Goal: Information Seeking & Learning: Learn about a topic

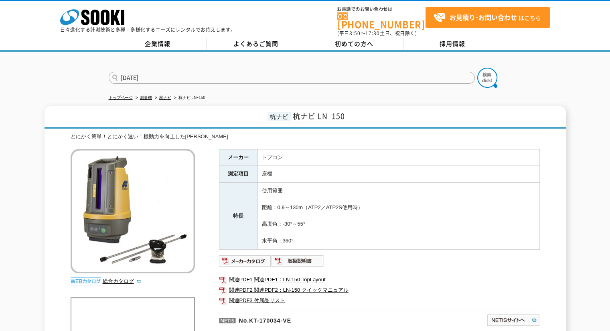
type input "[DATE]"
click at [477, 68] on button at bounding box center [487, 78] width 20 height 20
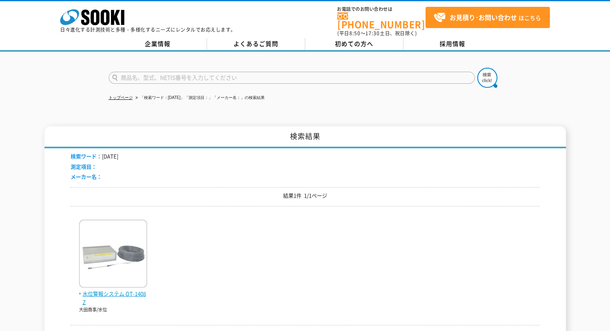
click at [120, 240] on img at bounding box center [113, 255] width 68 height 70
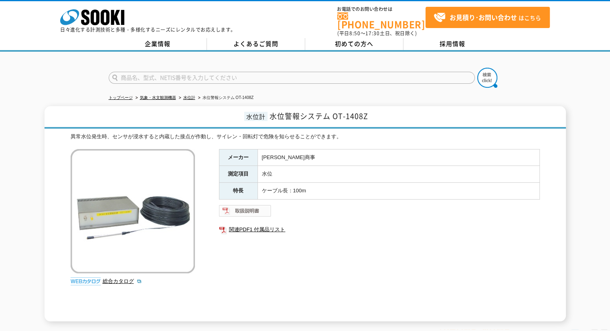
click at [237, 209] on img at bounding box center [245, 211] width 53 height 13
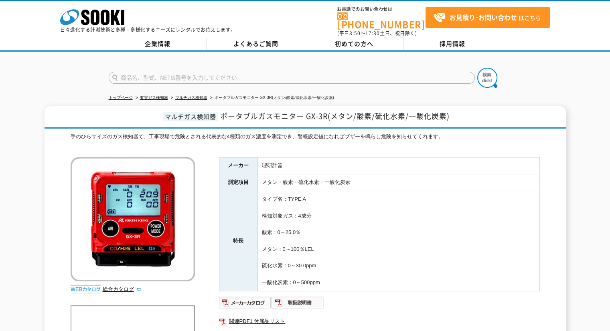
drag, startPoint x: 0, startPoint y: 0, endPoint x: 364, endPoint y: 69, distance: 370.4
click at [364, 72] on input "text" at bounding box center [292, 78] width 366 height 12
type input "GX6000"
click at [477, 68] on button at bounding box center [487, 78] width 20 height 20
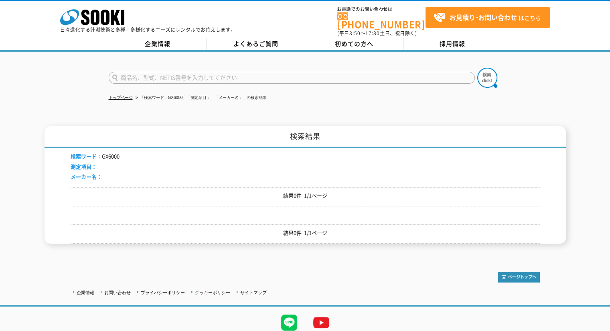
click at [154, 73] on input "text" at bounding box center [292, 78] width 366 height 12
type input "6000"
click at [477, 68] on button at bounding box center [487, 78] width 20 height 20
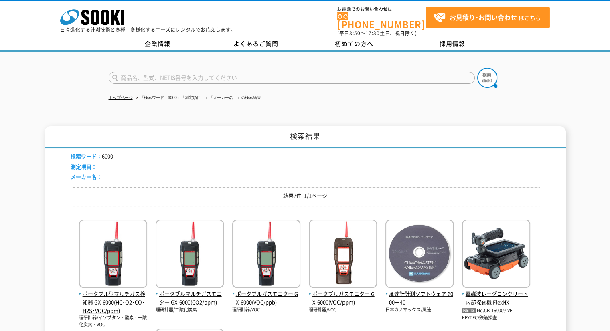
scroll to position [40, 0]
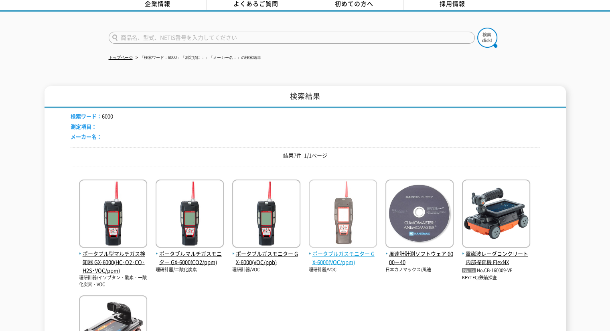
click at [321, 211] on img at bounding box center [343, 215] width 68 height 70
